Goal: Find specific page/section

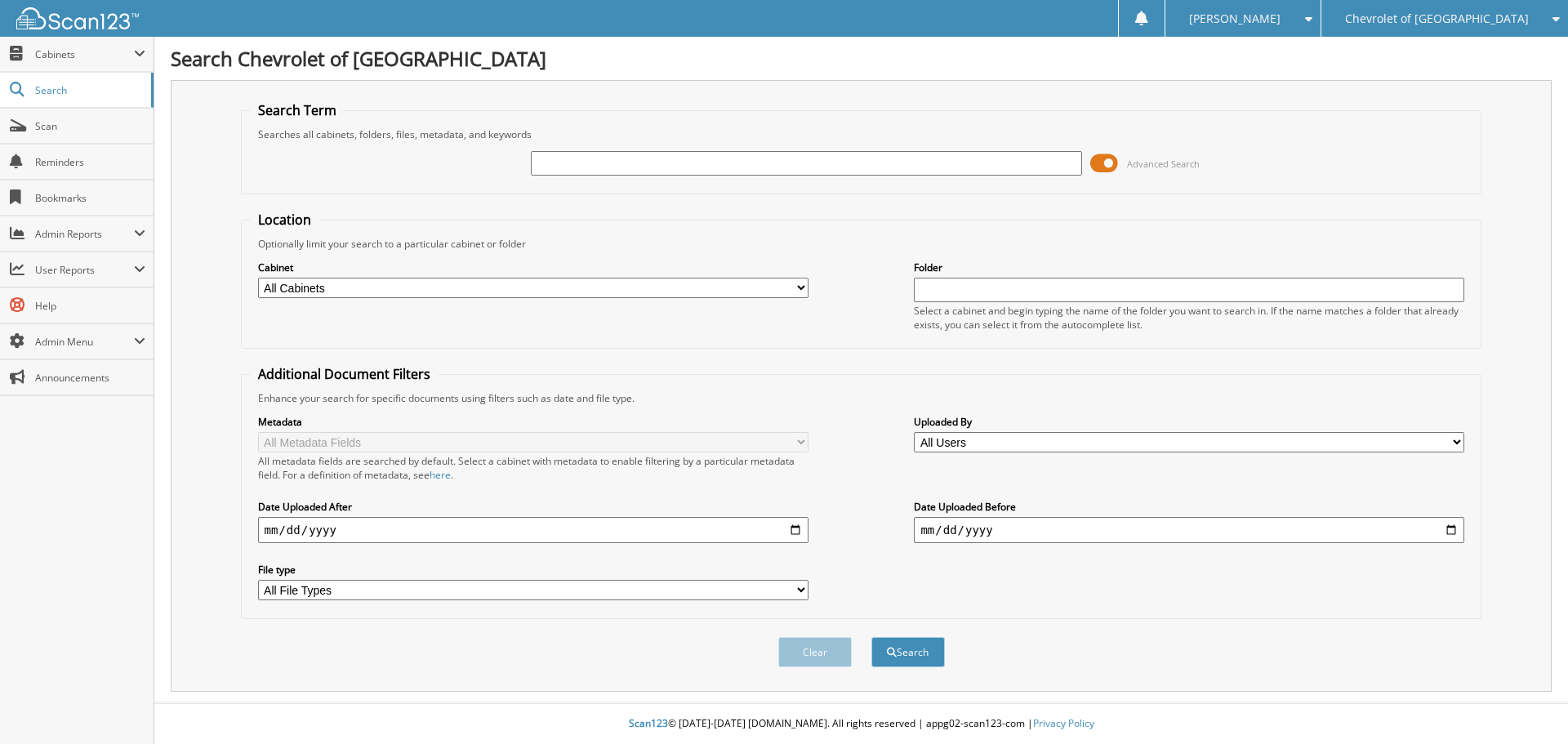
click at [547, 166] on input "text" at bounding box center [805, 163] width 550 height 25
type input "298352"
click at [872, 637] on button "Search" at bounding box center [909, 652] width 73 height 30
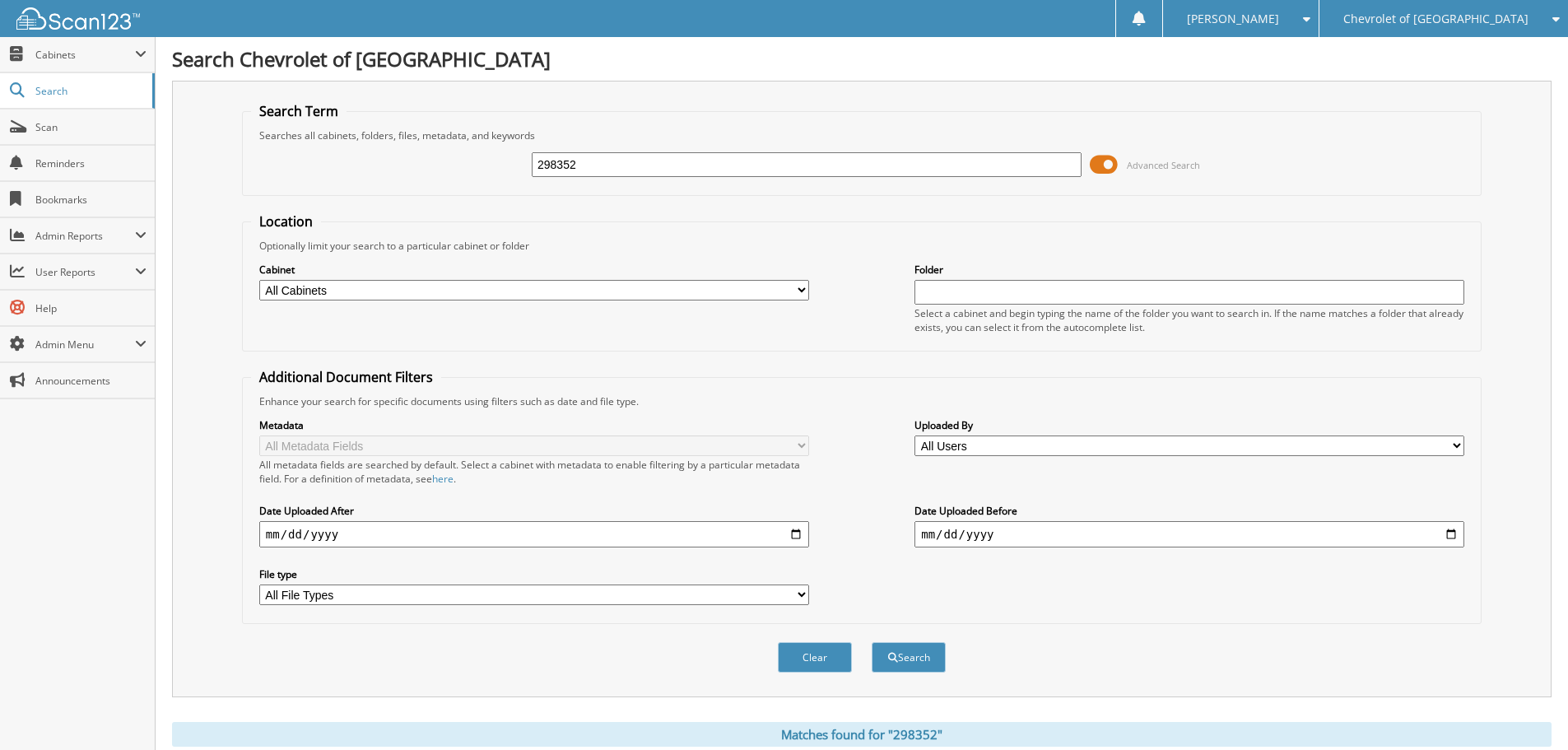
click at [514, 169] on div "298352 Advanced Search" at bounding box center [861, 165] width 1222 height 45
type input "298652"
click at [872, 642] on button "Search" at bounding box center [909, 657] width 74 height 30
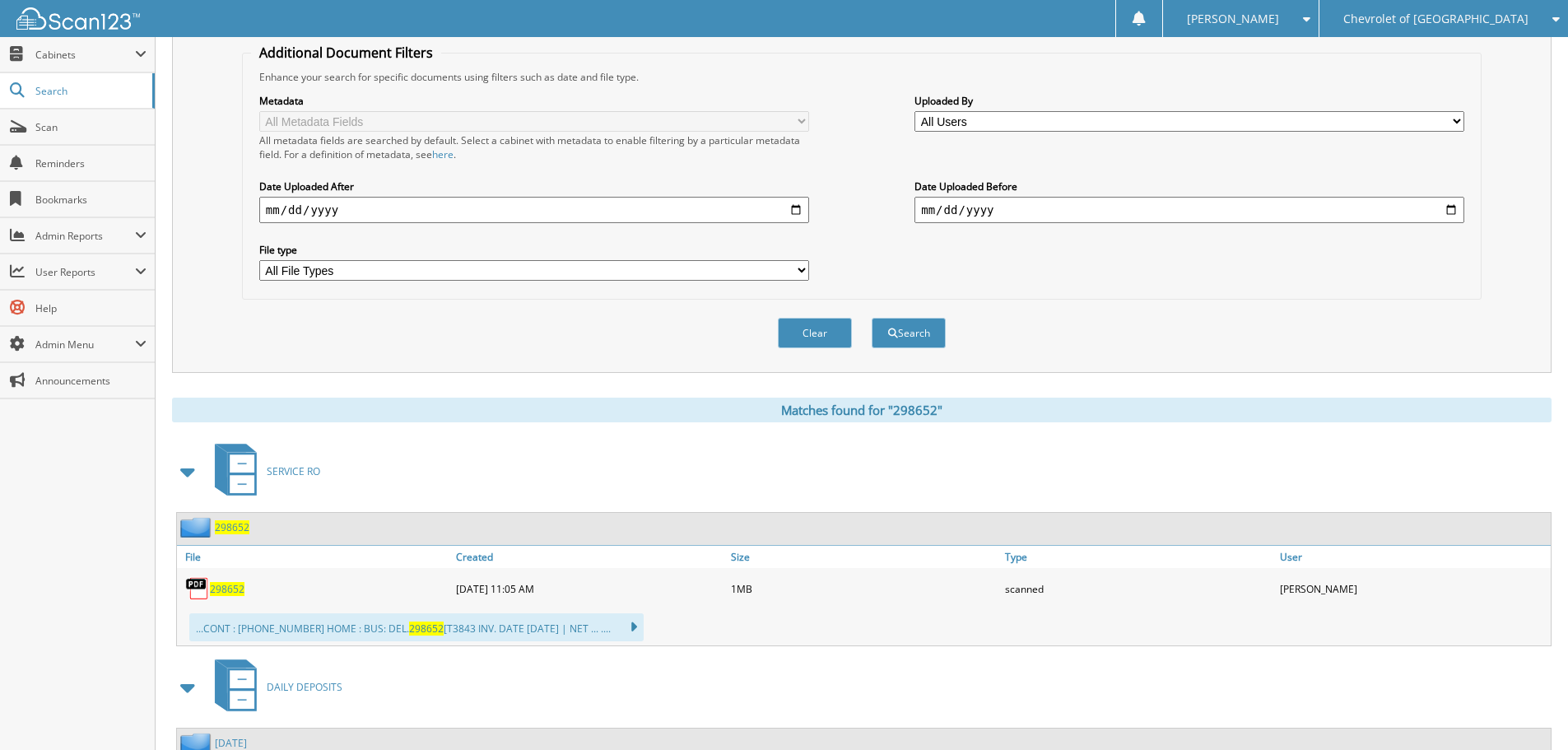
scroll to position [329, 0]
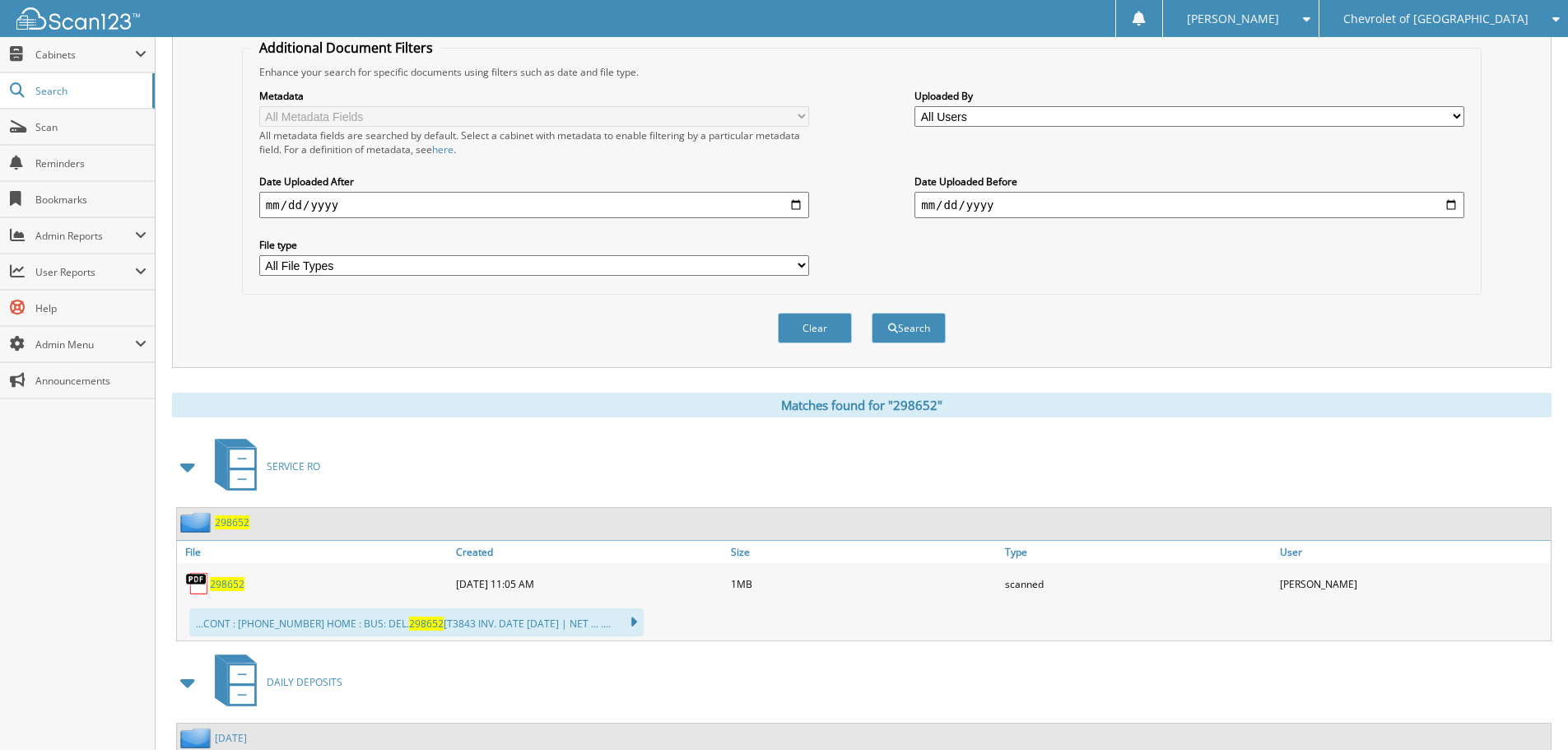
click at [224, 587] on span "298652" at bounding box center [227, 584] width 34 height 14
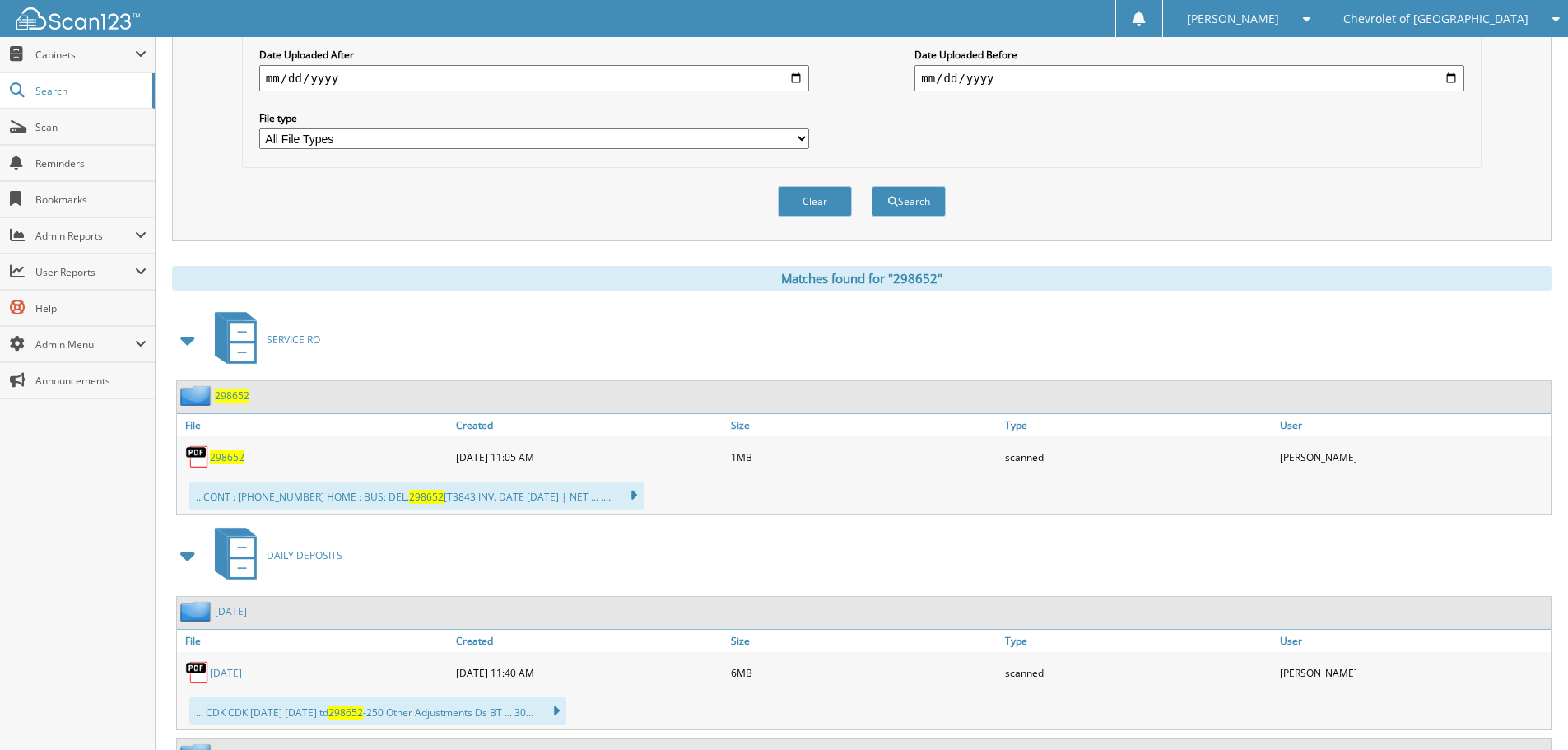
scroll to position [576, 0]
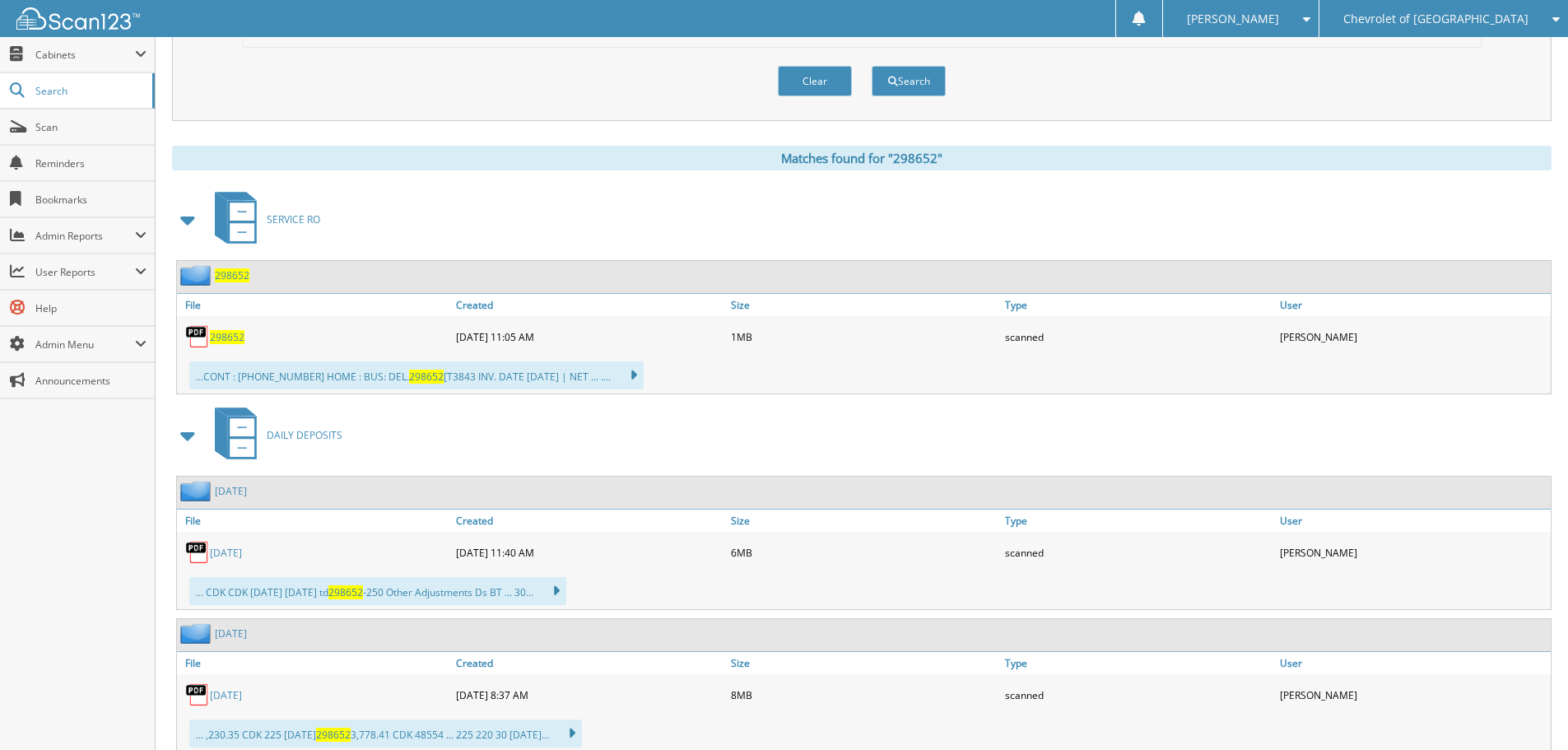
click at [230, 552] on link "8/22/2025" at bounding box center [225, 553] width 32 height 14
